Goal: Transaction & Acquisition: Book appointment/travel/reservation

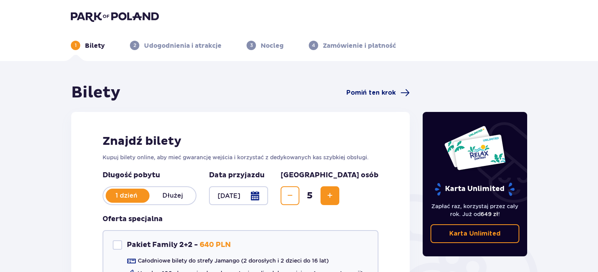
click at [384, 91] on span "Pomiń ten krok" at bounding box center [370, 92] width 49 height 9
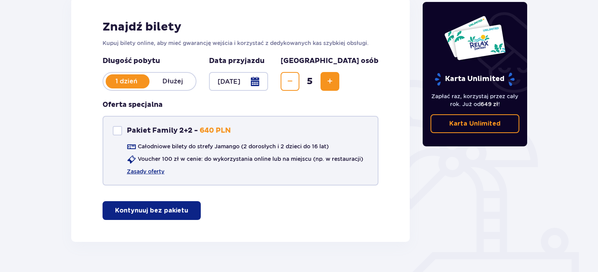
scroll to position [117, 0]
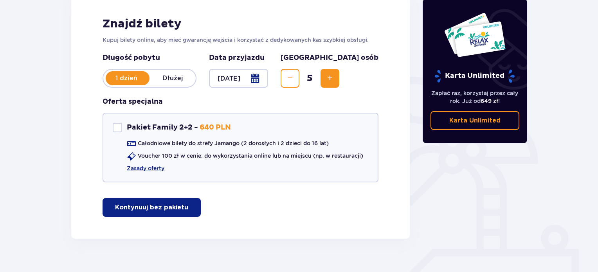
click at [294, 77] on span "Decrease" at bounding box center [289, 78] width 9 height 9
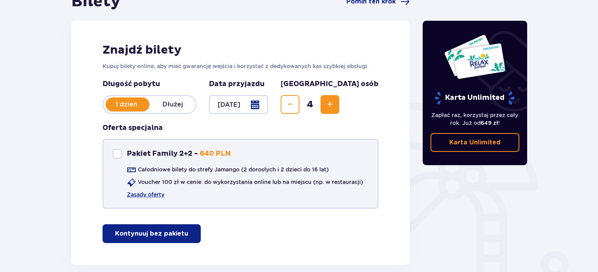
scroll to position [78, 0]
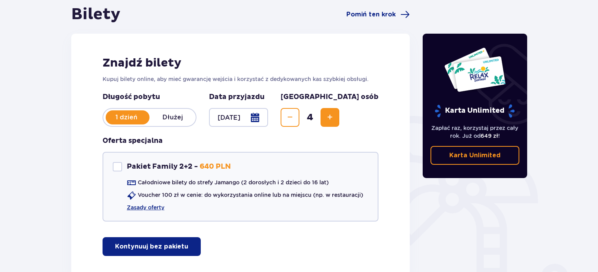
click at [334, 117] on span "Increase" at bounding box center [329, 117] width 9 height 9
click at [151, 244] on p "Kontynuuj bez pakietu" at bounding box center [151, 246] width 73 height 9
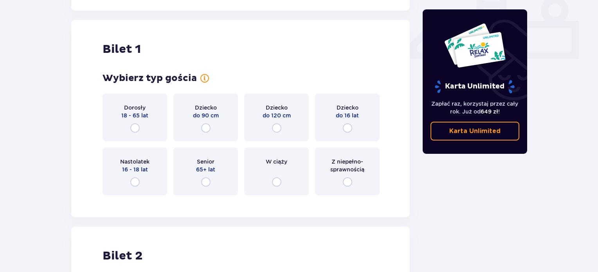
scroll to position [355, 0]
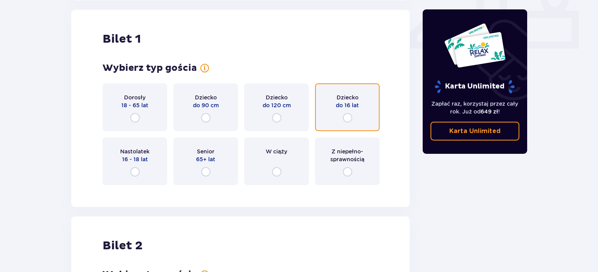
click at [346, 115] on input "radio" at bounding box center [347, 117] width 9 height 9
radio input "true"
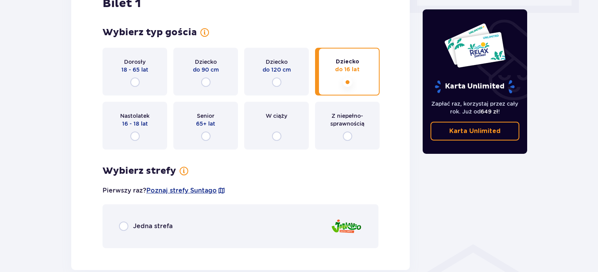
scroll to position [390, 0]
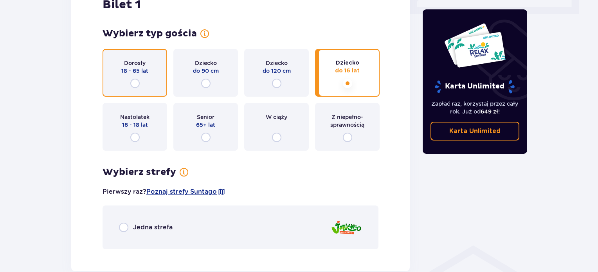
click at [134, 82] on input "radio" at bounding box center [134, 83] width 9 height 9
radio input "true"
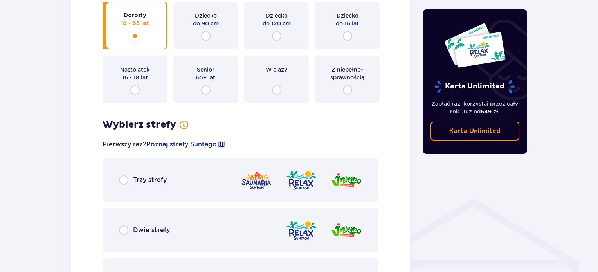
scroll to position [507, 0]
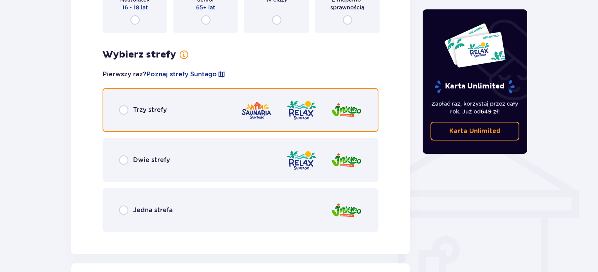
click at [124, 108] on input "radio" at bounding box center [123, 109] width 9 height 9
radio input "true"
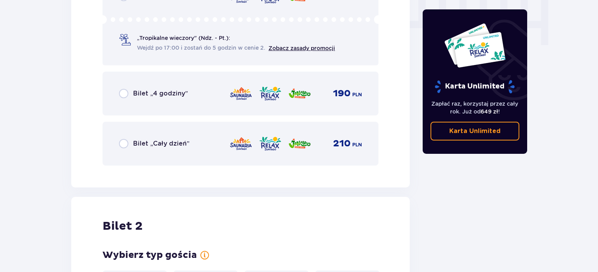
scroll to position [806, 0]
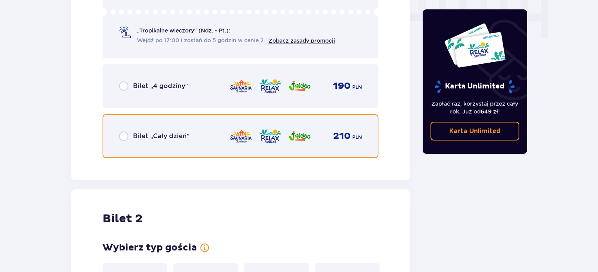
click at [126, 133] on input "radio" at bounding box center [123, 135] width 9 height 9
radio input "true"
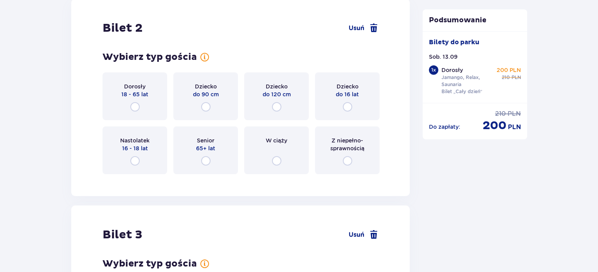
scroll to position [1013, 0]
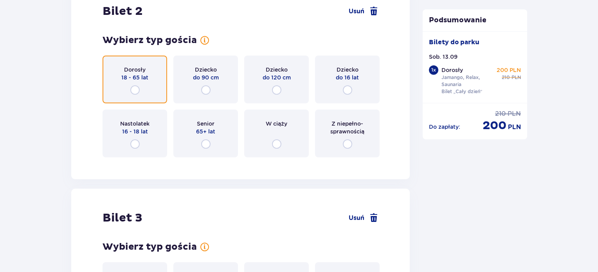
click at [133, 89] on input "radio" at bounding box center [134, 89] width 9 height 9
radio input "true"
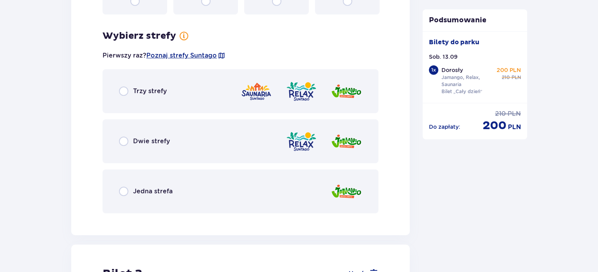
scroll to position [1137, 0]
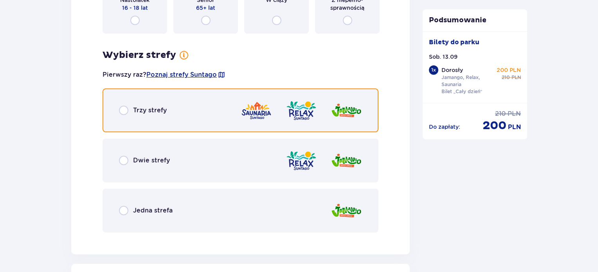
click at [120, 111] on input "radio" at bounding box center [123, 110] width 9 height 9
radio input "true"
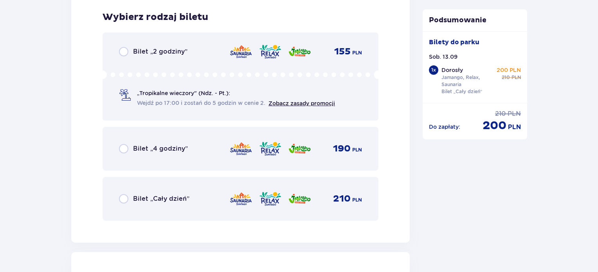
scroll to position [1375, 0]
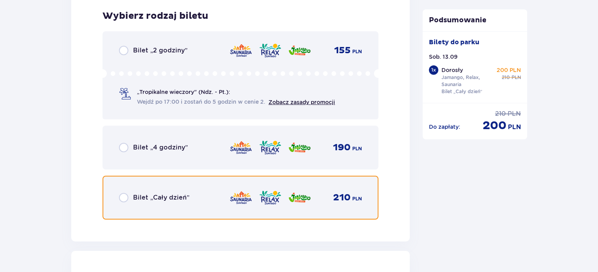
click at [123, 197] on input "radio" at bounding box center [123, 197] width 9 height 9
radio input "true"
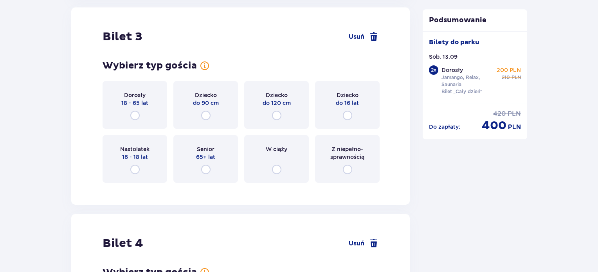
scroll to position [1615, 0]
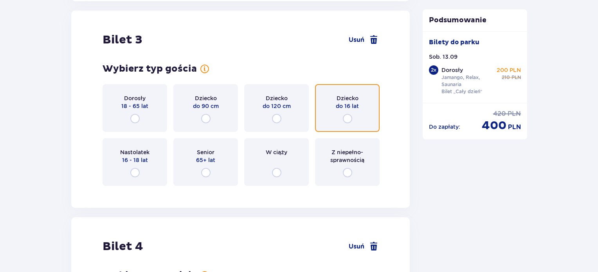
click at [347, 116] on input "radio" at bounding box center [347, 118] width 9 height 9
radio input "true"
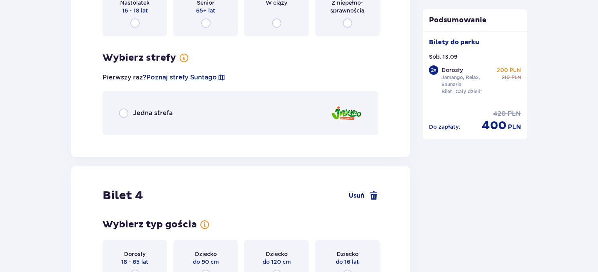
scroll to position [1727, 0]
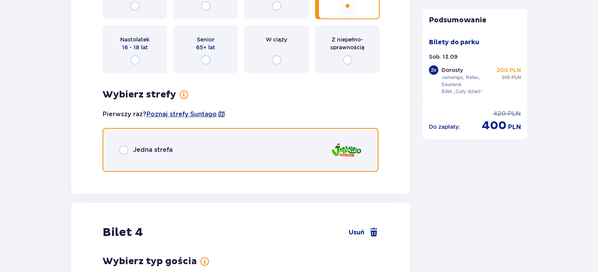
click at [122, 147] on input "radio" at bounding box center [123, 149] width 9 height 9
radio input "true"
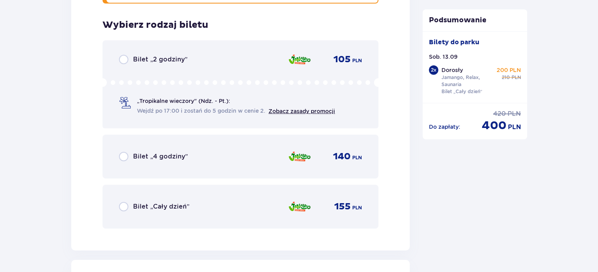
scroll to position [1904, 0]
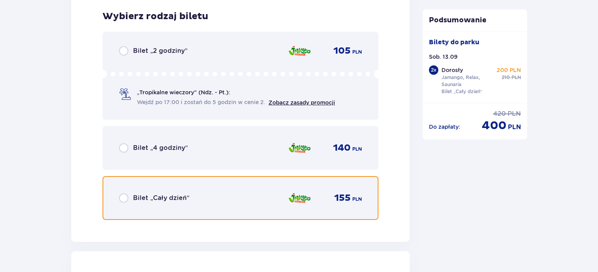
click at [122, 196] on input "radio" at bounding box center [123, 197] width 9 height 9
radio input "true"
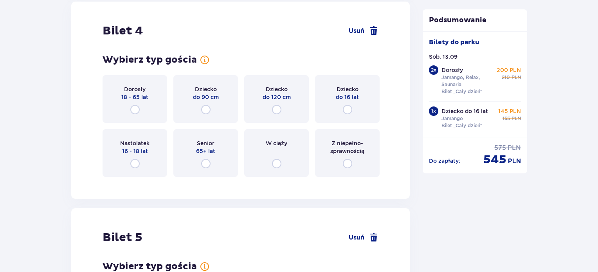
scroll to position [2165, 0]
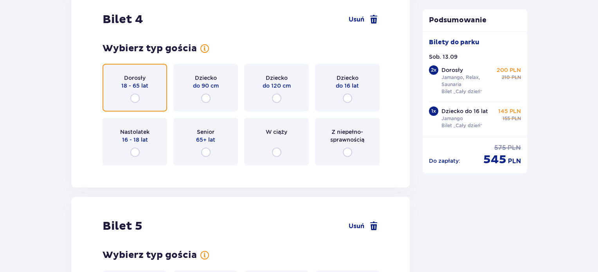
click at [134, 99] on input "radio" at bounding box center [134, 97] width 9 height 9
radio input "true"
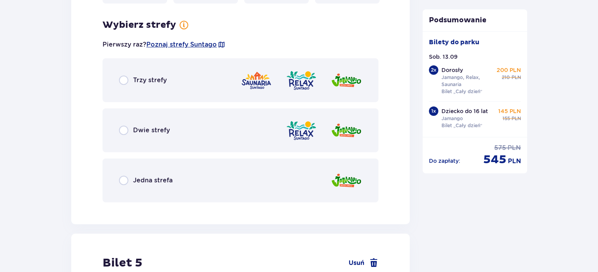
scroll to position [2336, 0]
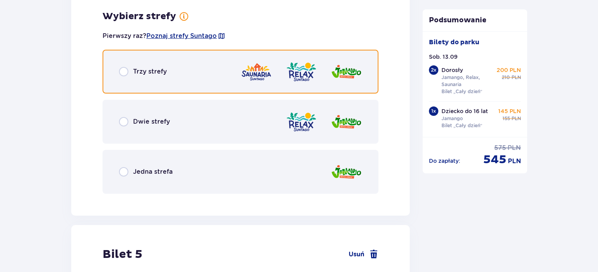
click at [124, 68] on input "radio" at bounding box center [123, 71] width 9 height 9
radio input "true"
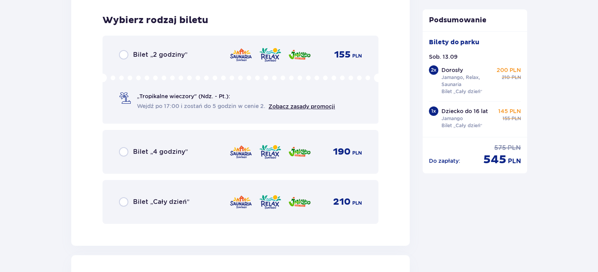
scroll to position [2534, 0]
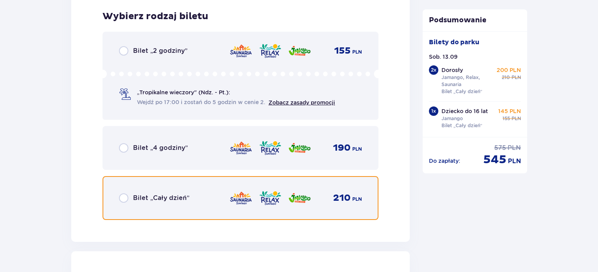
click at [128, 197] on input "radio" at bounding box center [123, 197] width 9 height 9
radio input "true"
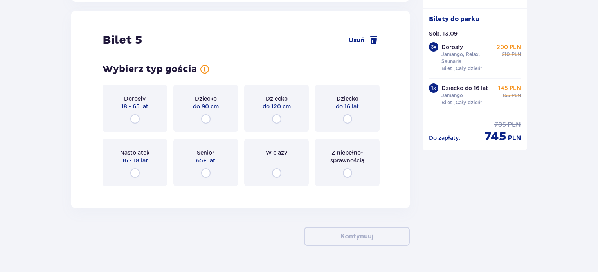
scroll to position [2793, 0]
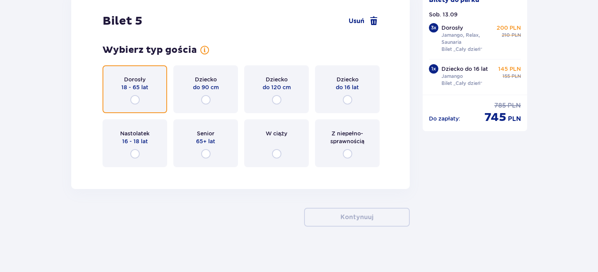
click at [136, 97] on input "radio" at bounding box center [134, 99] width 9 height 9
radio input "true"
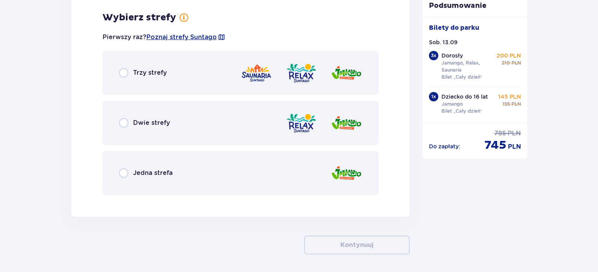
scroll to position [2965, 0]
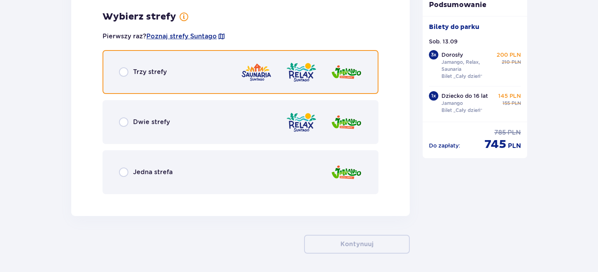
click at [122, 68] on input "radio" at bounding box center [123, 71] width 9 height 9
radio input "true"
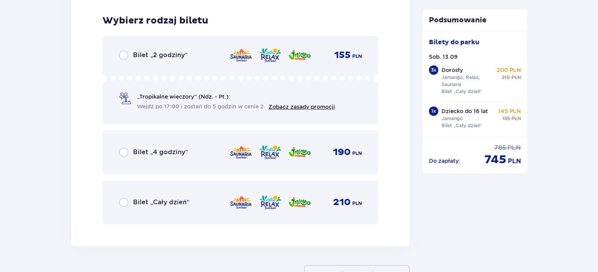
scroll to position [3164, 0]
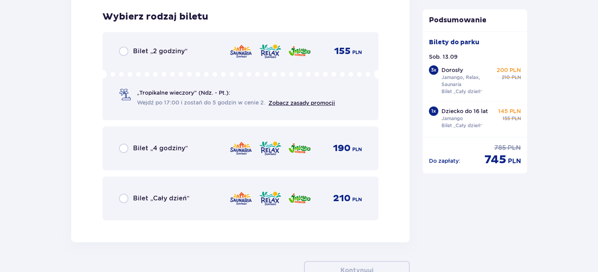
click at [128, 194] on div "Bilet „Cały dzień”" at bounding box center [154, 198] width 70 height 9
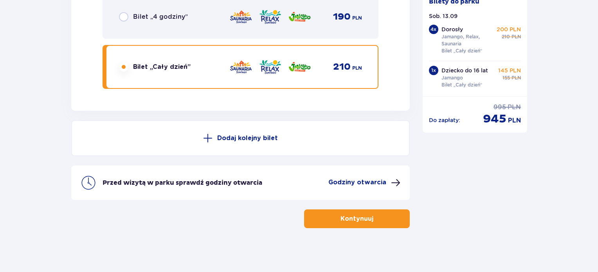
scroll to position [3296, 0]
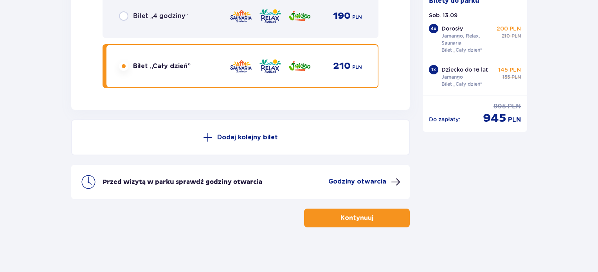
click at [360, 177] on p "Godziny otwarcia" at bounding box center [357, 181] width 58 height 9
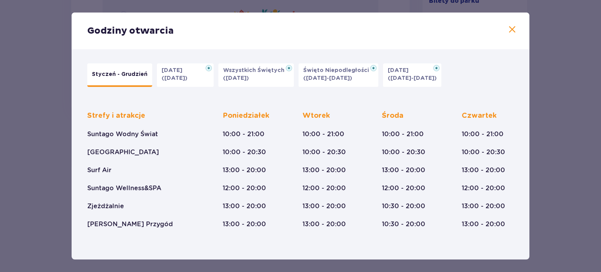
click at [402, 70] on p "[DATE]" at bounding box center [400, 70] width 25 height 8
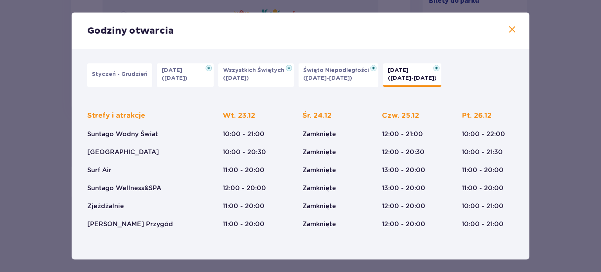
click at [512, 29] on span at bounding box center [511, 29] width 9 height 9
